Goal: Check status: Check status

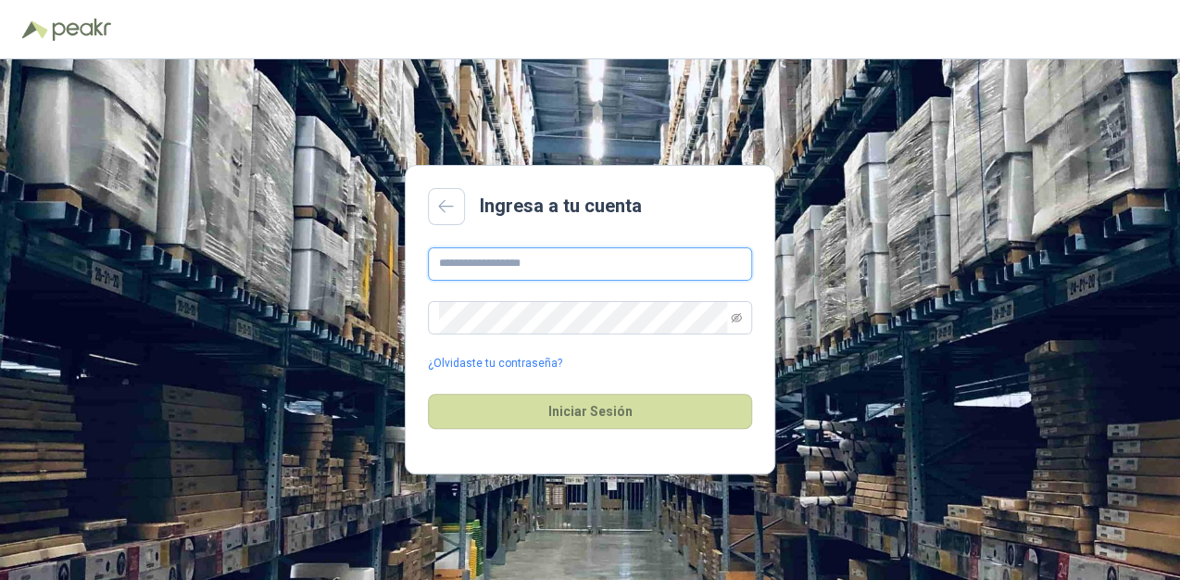
type input "**********"
click at [645, 432] on div "Iniciar Sesión" at bounding box center [590, 411] width 324 height 80
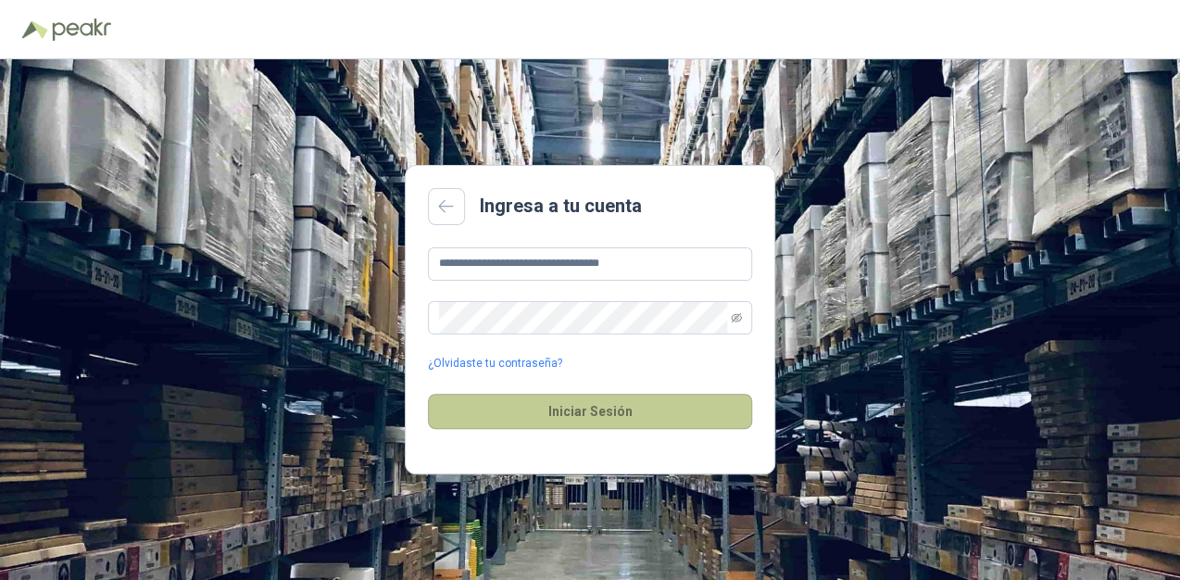
click at [648, 419] on button "Iniciar Sesión" at bounding box center [590, 411] width 324 height 35
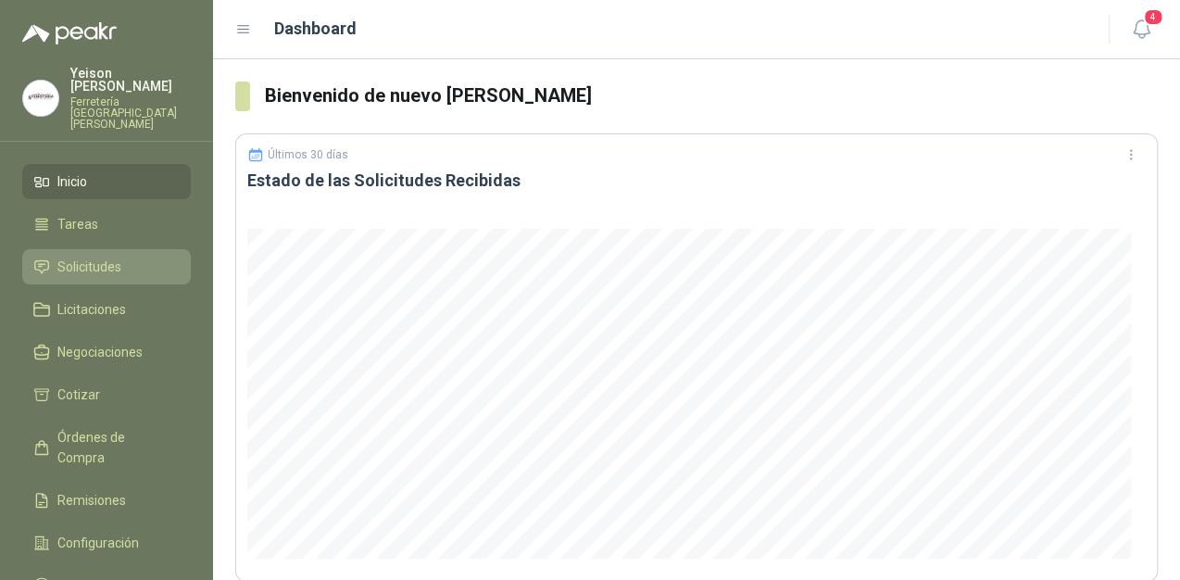
click at [89, 257] on span "Solicitudes" at bounding box center [89, 267] width 64 height 20
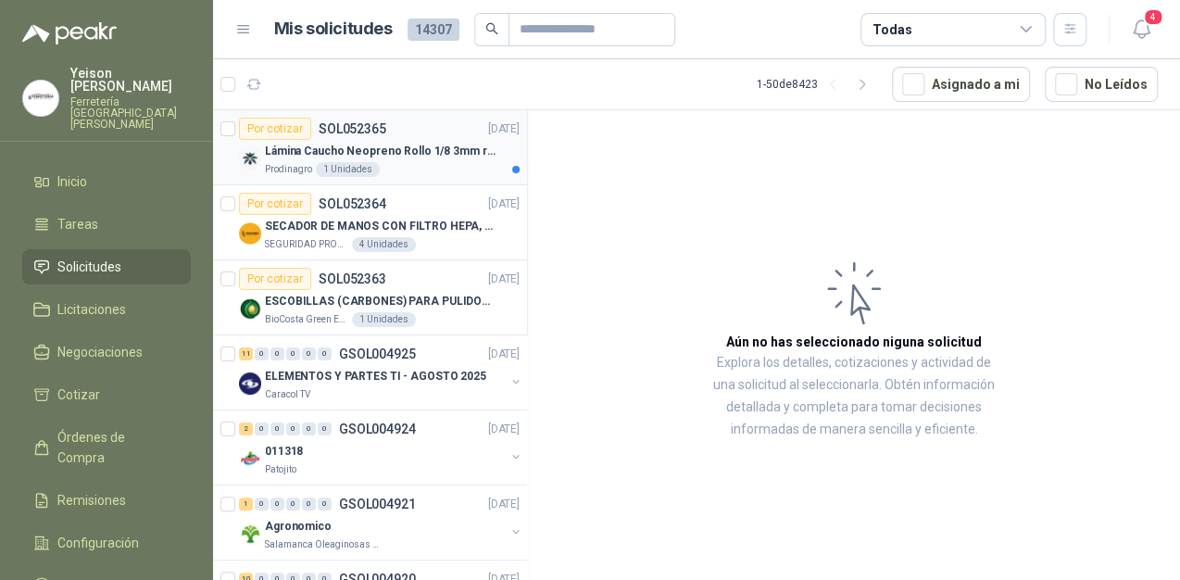
click at [428, 131] on div "Por cotizar SOL052365 [DATE]" at bounding box center [379, 129] width 281 height 22
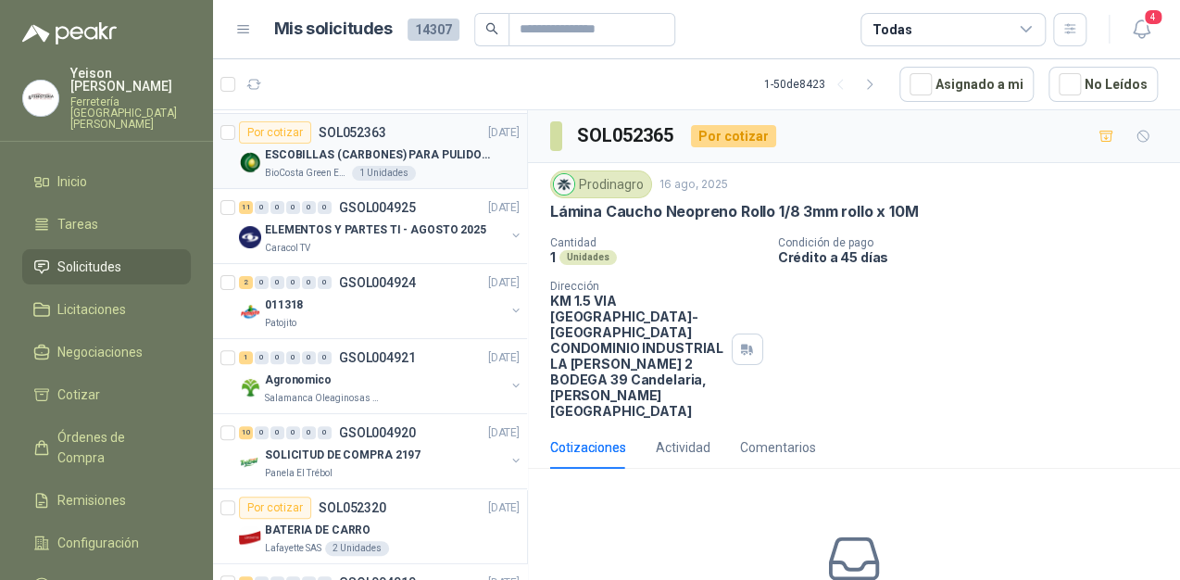
scroll to position [148, 0]
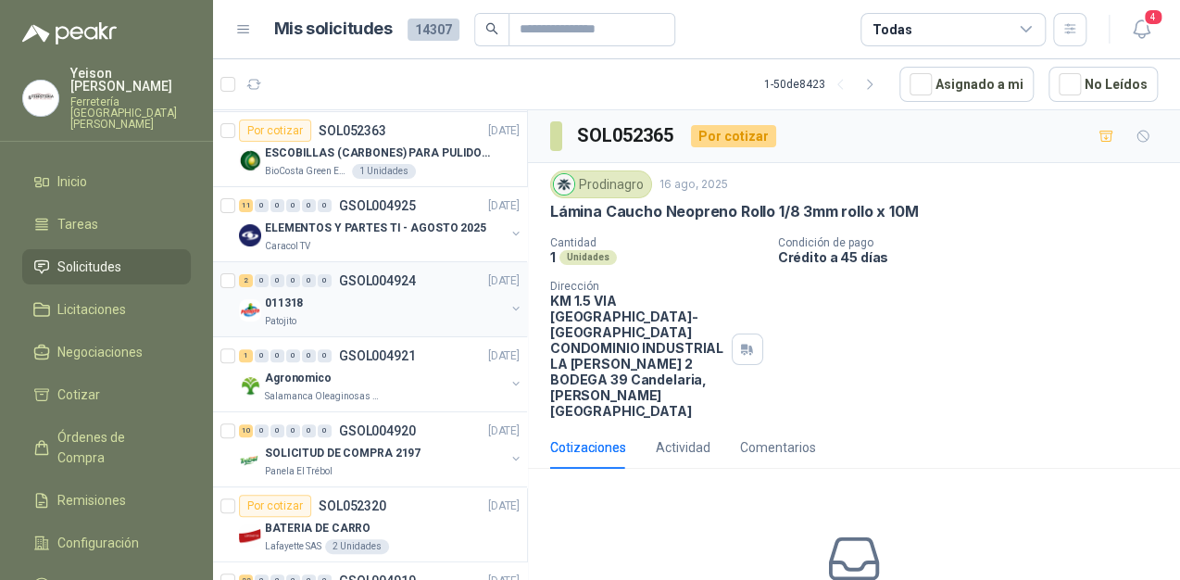
click at [347, 304] on div "011318" at bounding box center [385, 303] width 240 height 22
